Goal: Task Accomplishment & Management: Manage account settings

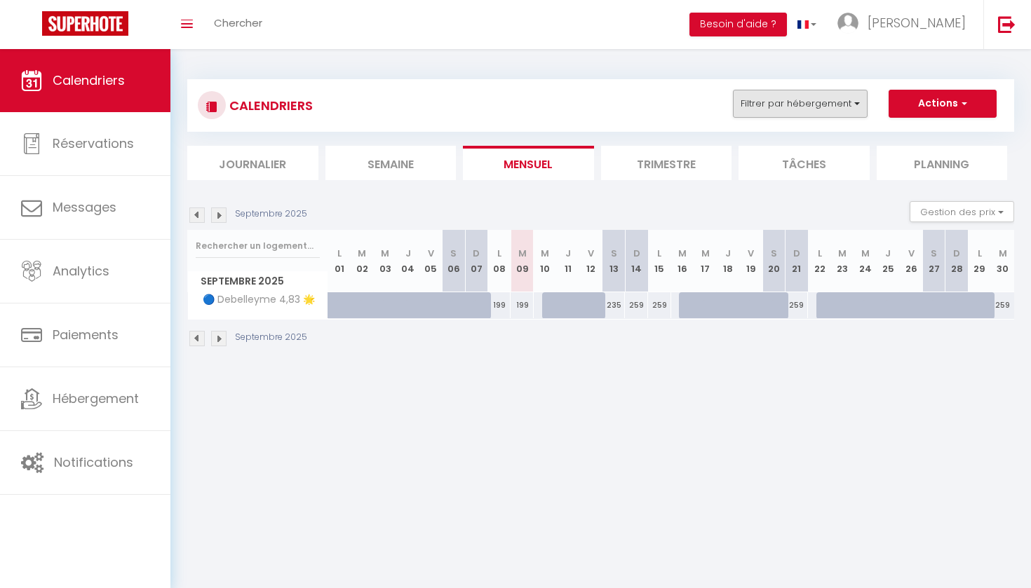
click at [801, 112] on button "Filtrer par hébergement" at bounding box center [800, 104] width 135 height 28
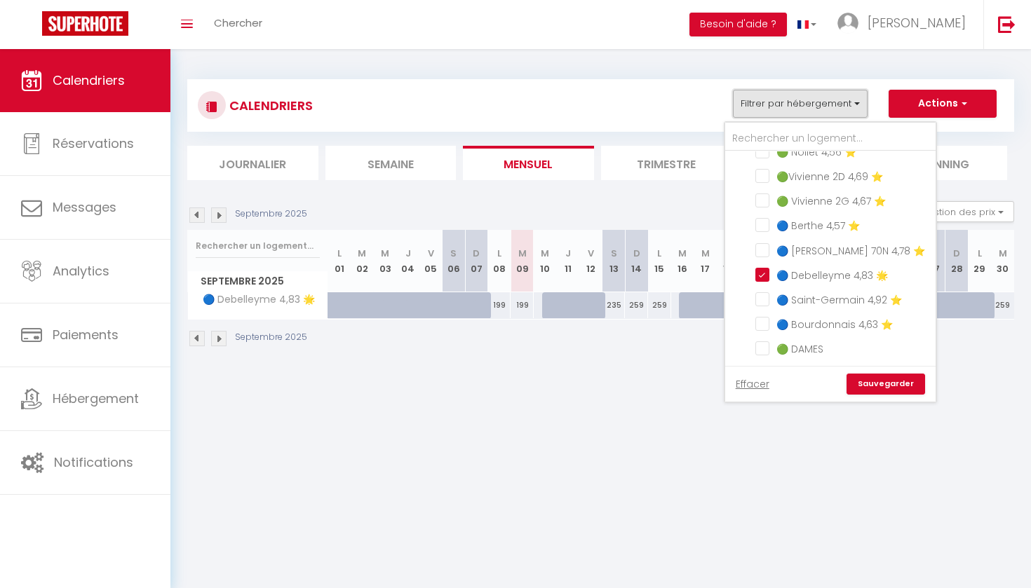
scroll to position [397, 0]
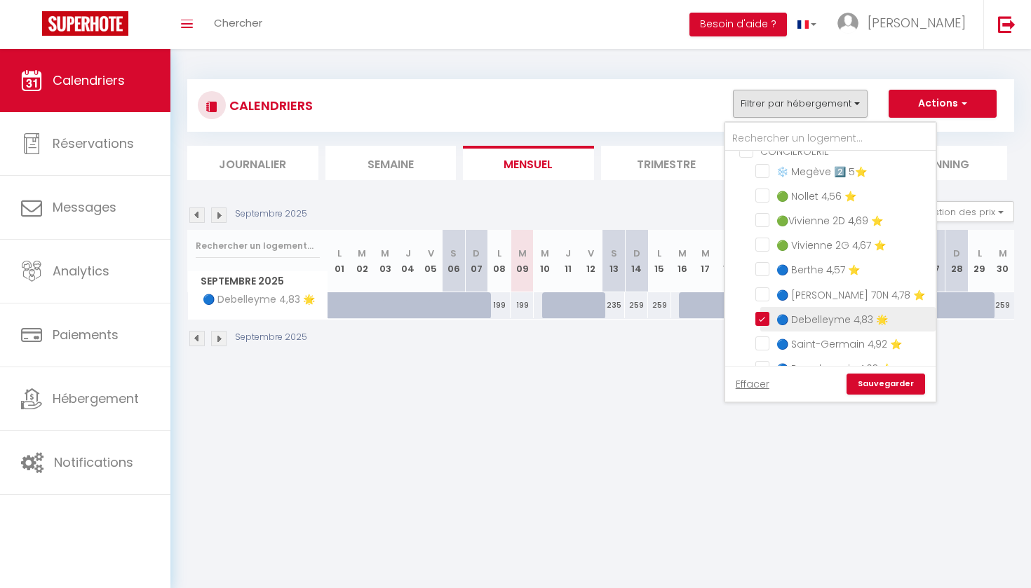
click at [763, 318] on input "🔵 Debelleyme 4,83 🌟" at bounding box center [842, 318] width 175 height 14
checkbox input "false"
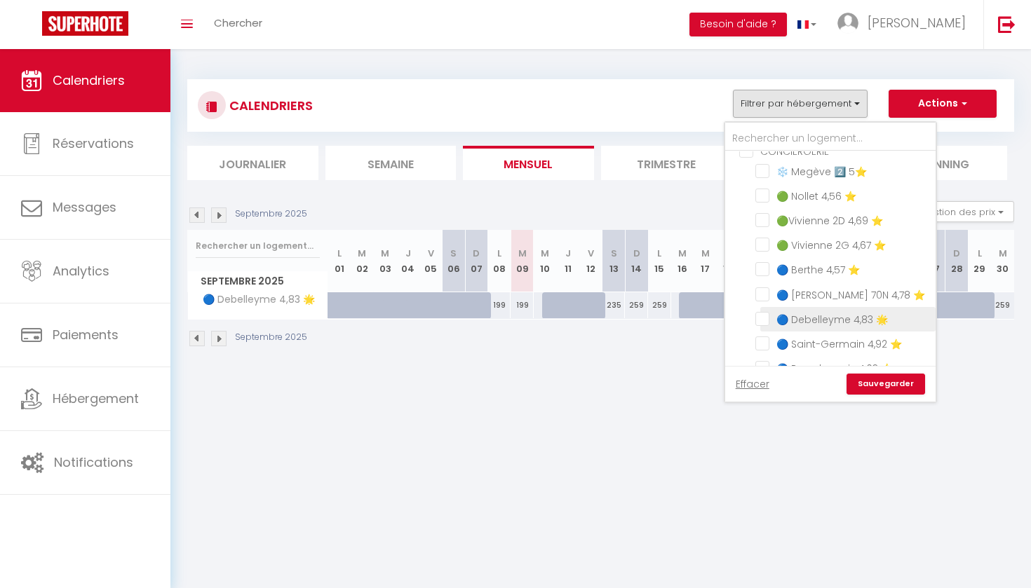
checkbox input "false"
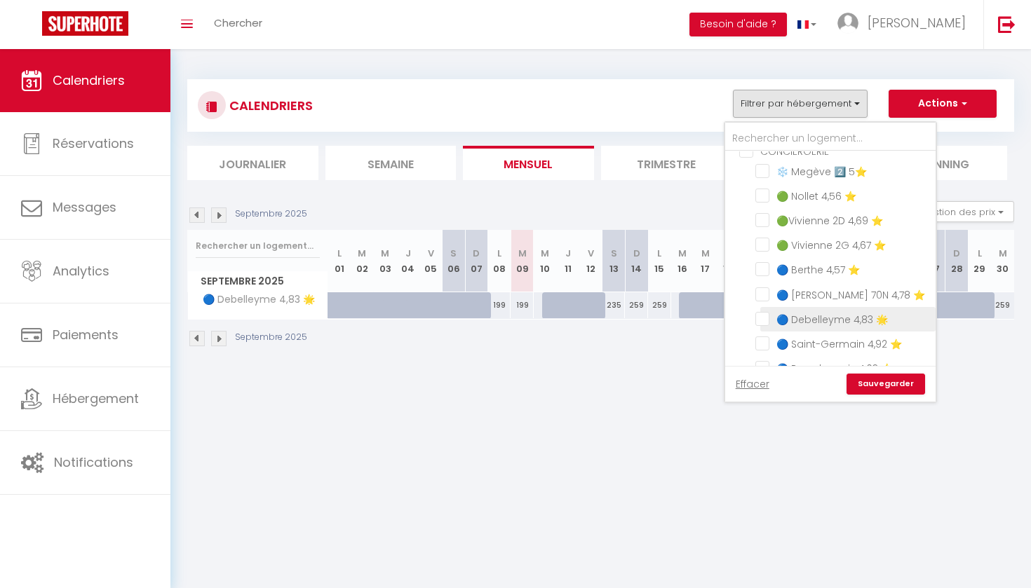
checkbox input "false"
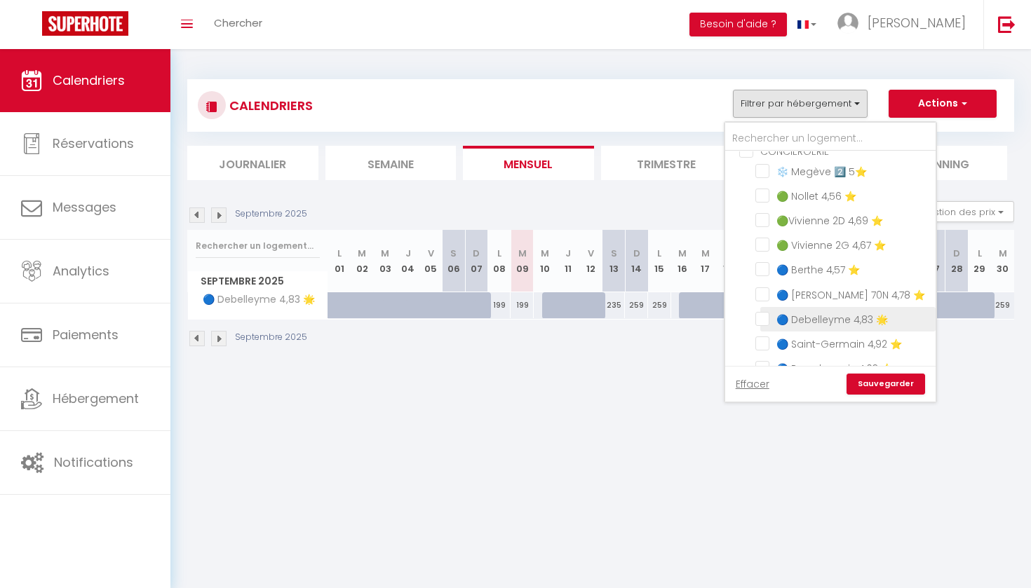
checkbox input "false"
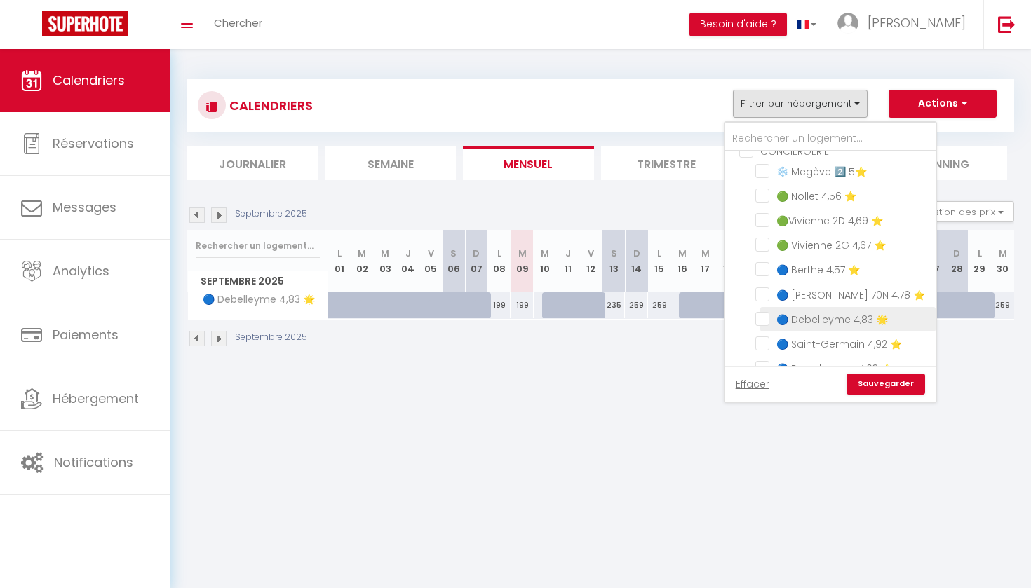
checkbox input "false"
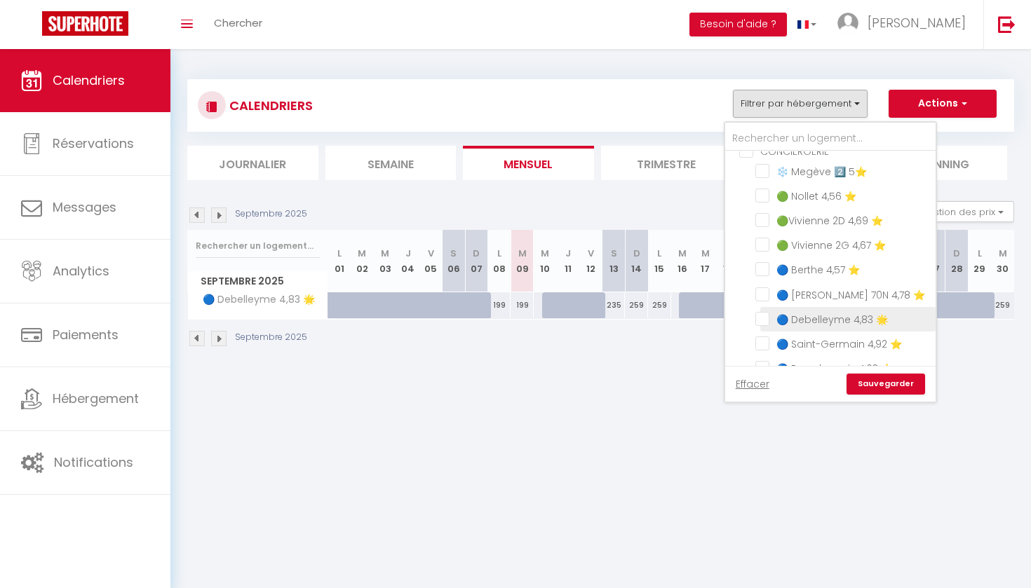
checkbox input "false"
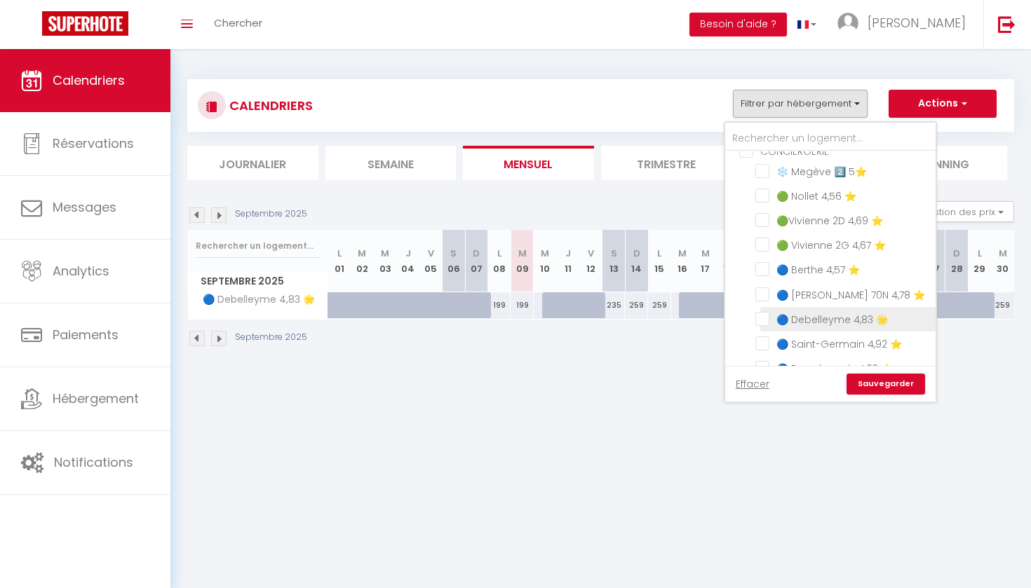
checkbox input "false"
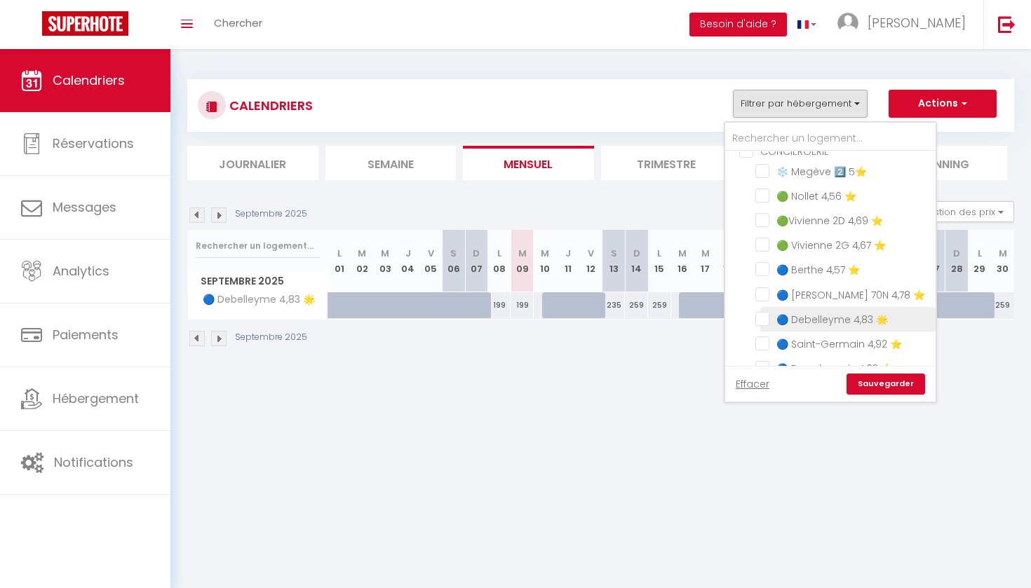
checkbox input "false"
